Goal: Answer question/provide support

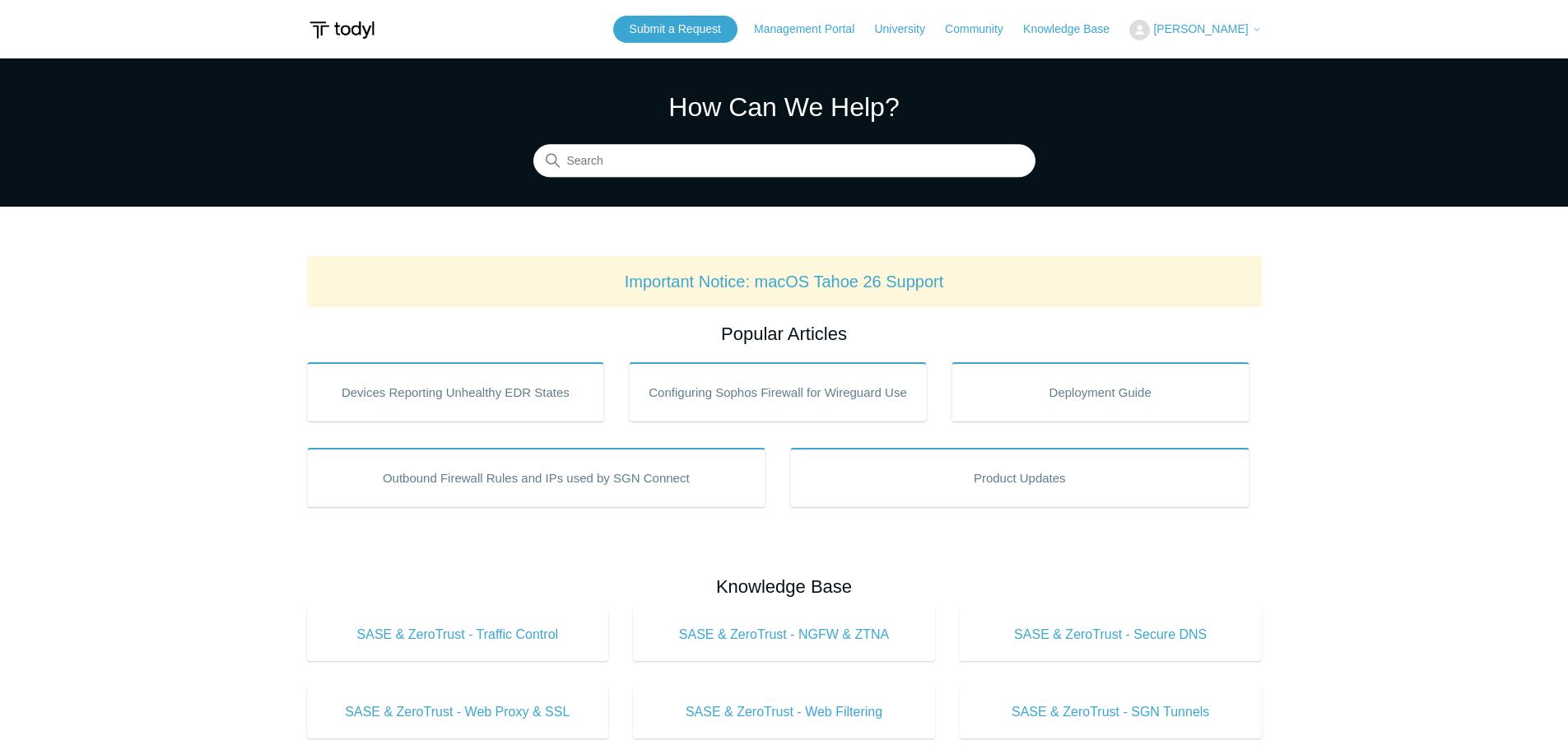
click at [1253, 33] on icon at bounding box center [1256, 30] width 10 height 10
click at [1170, 63] on link "My Support Requests" at bounding box center [1210, 64] width 160 height 29
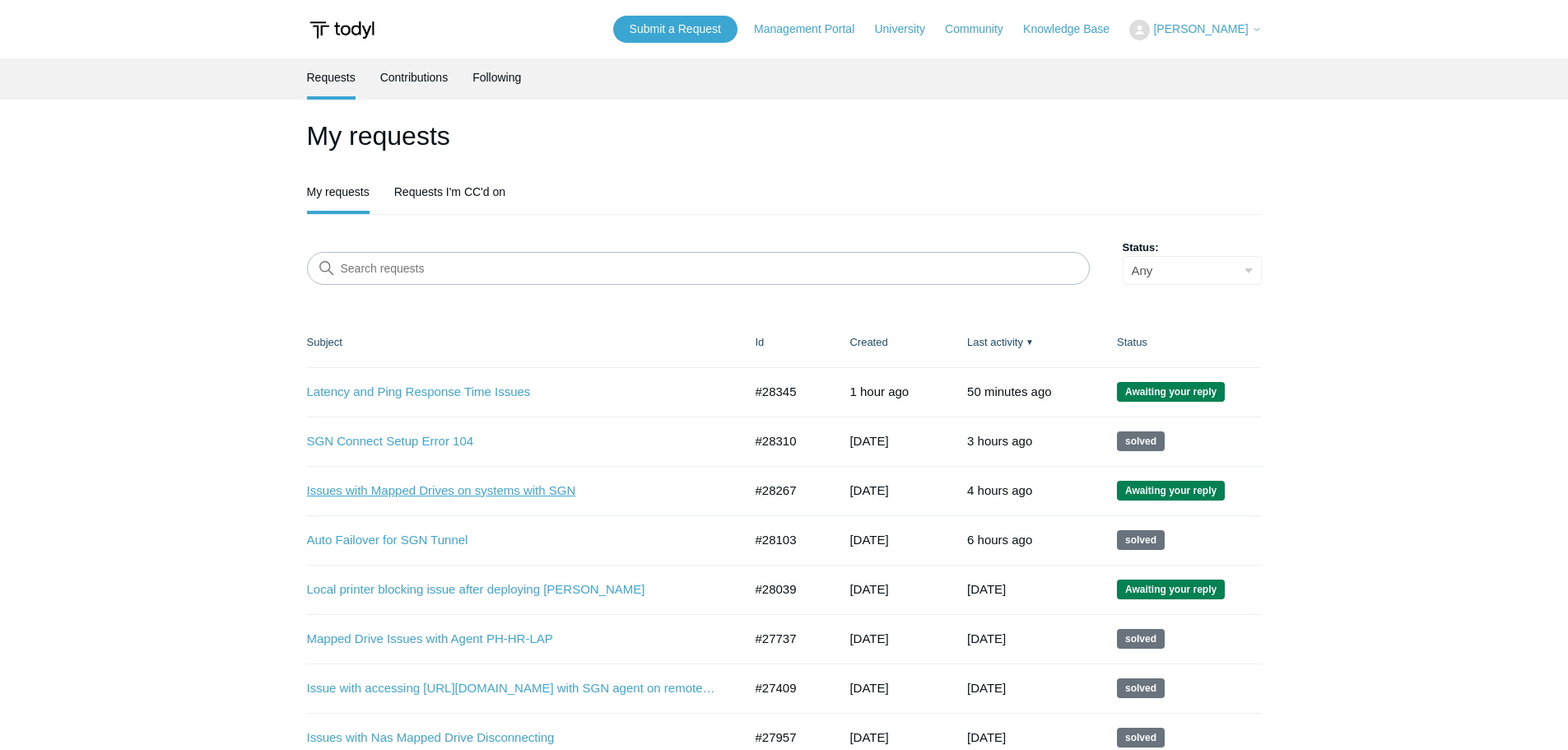
click at [498, 495] on link "Issues with Mapped Drives on systems with SGN" at bounding box center [513, 490] width 412 height 19
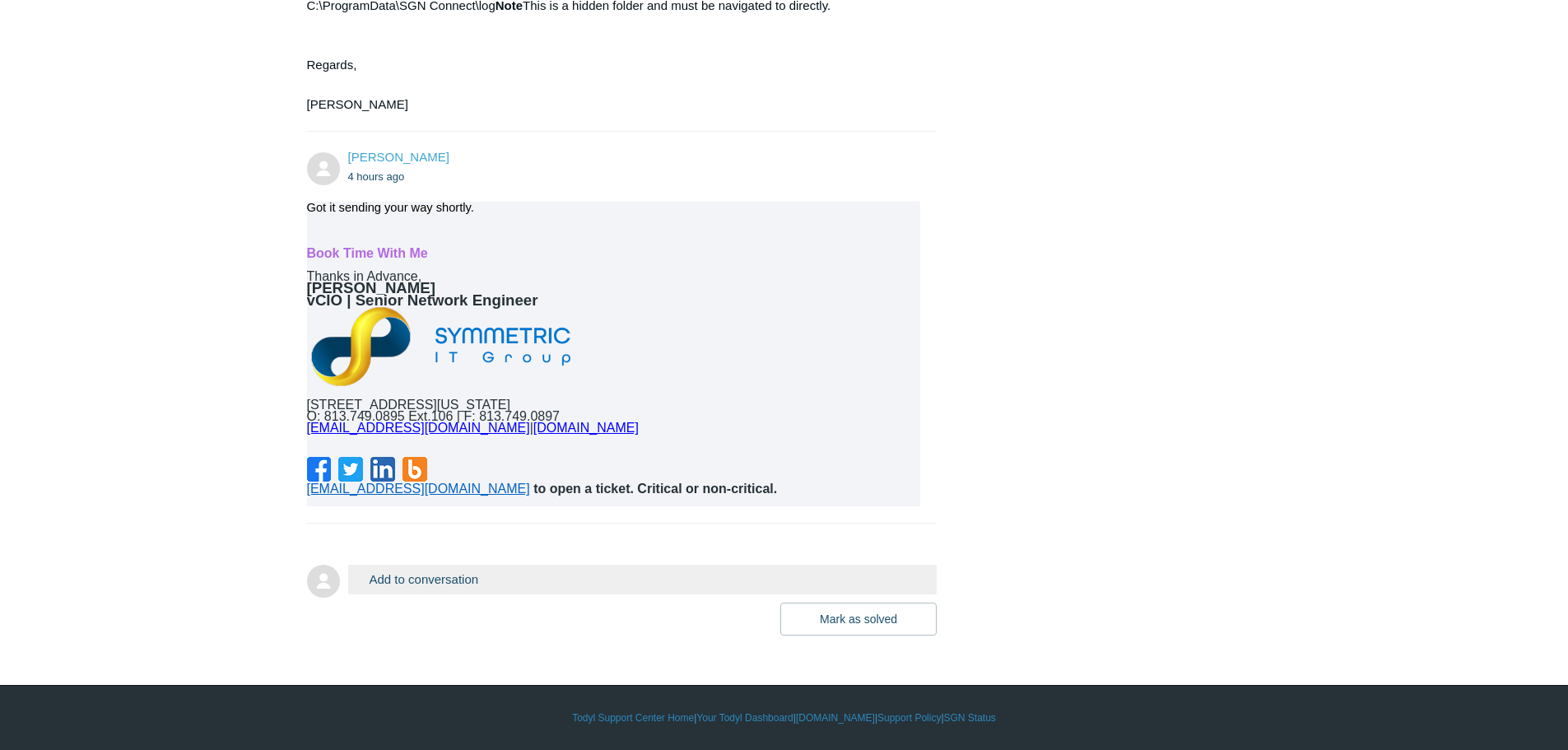
scroll to position [4740, 0]
click at [441, 580] on button "Add to conversation" at bounding box center [644, 578] width 590 height 29
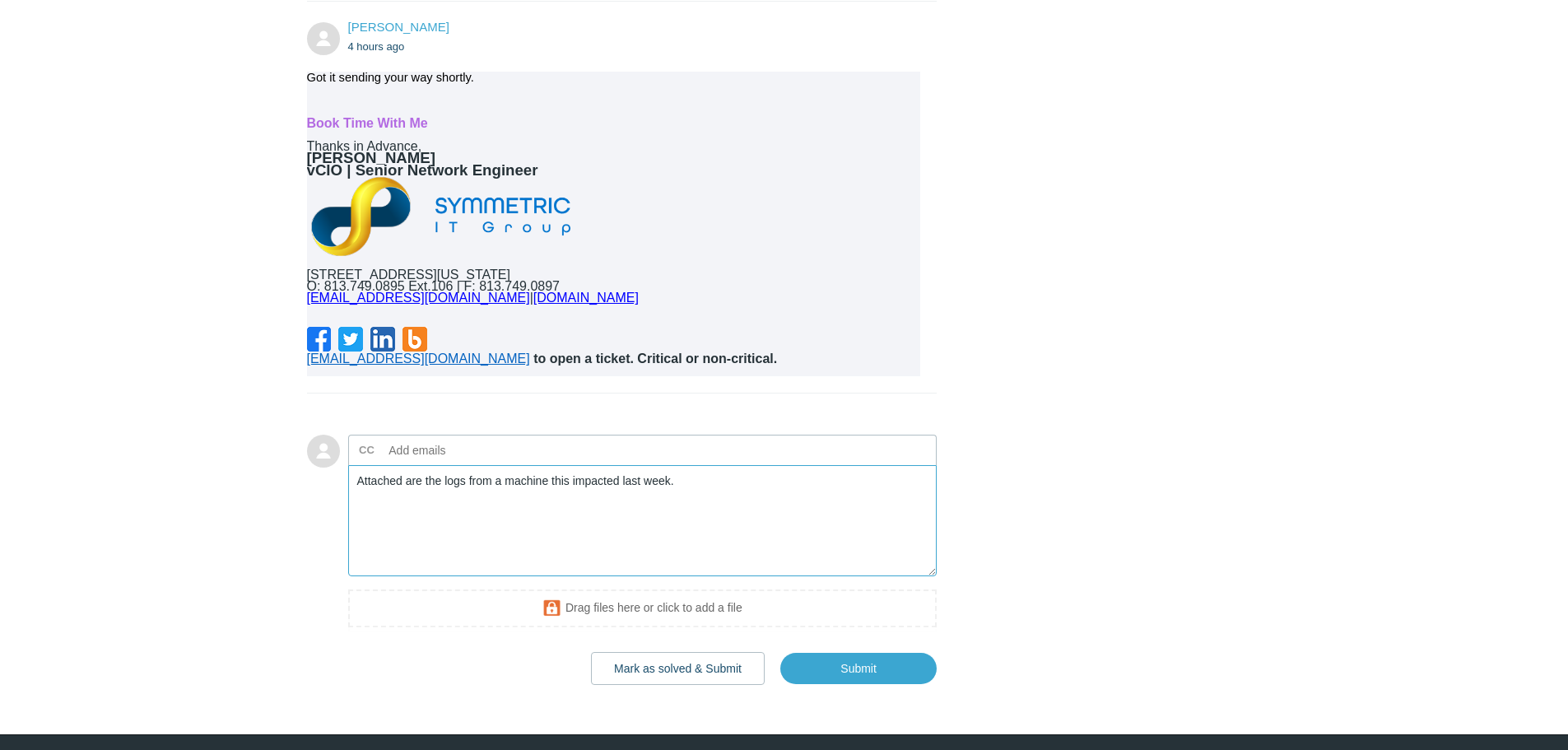
scroll to position [4920, 0]
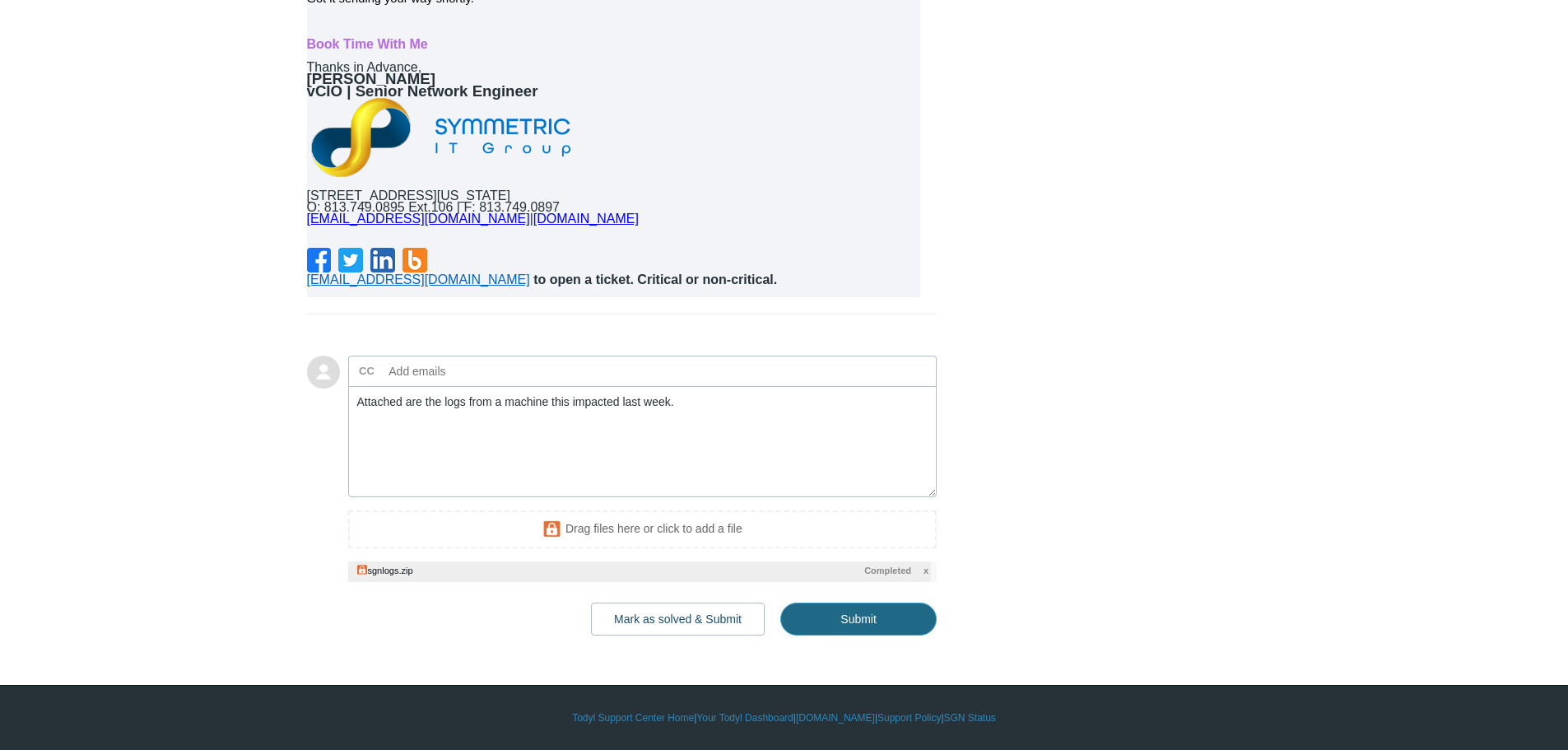
click at [879, 635] on input "Submit" at bounding box center [859, 619] width 157 height 33
type textarea "Attached are the logs from a machine this impacted last week. This ticket inclu…"
